Goal: Task Accomplishment & Management: Use online tool/utility

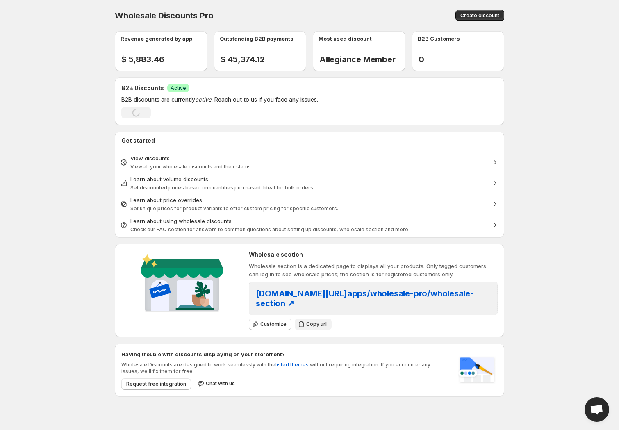
click at [308, 321] on span "Copy url" at bounding box center [316, 324] width 21 height 7
click at [312, 321] on span "Copy url" at bounding box center [316, 324] width 21 height 7
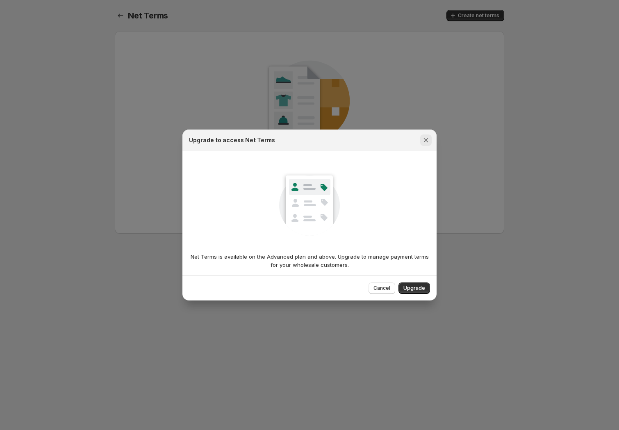
click at [426, 139] on icon "Close" at bounding box center [426, 140] width 8 height 8
